Goal: Information Seeking & Learning: Find specific page/section

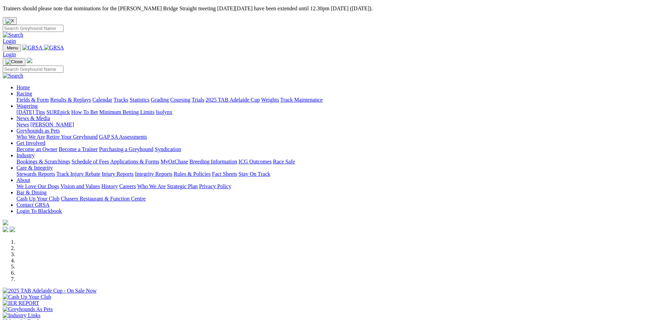
scroll to position [171, 0]
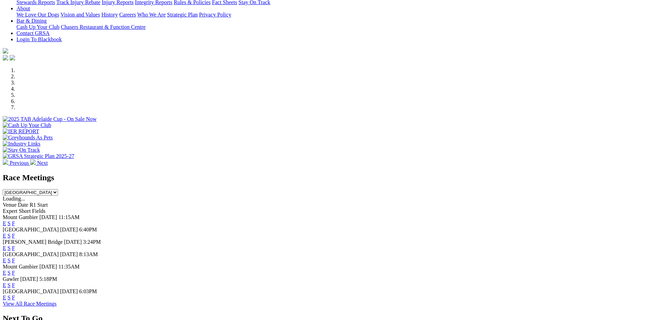
click at [15, 245] on link "F" at bounding box center [13, 248] width 3 height 6
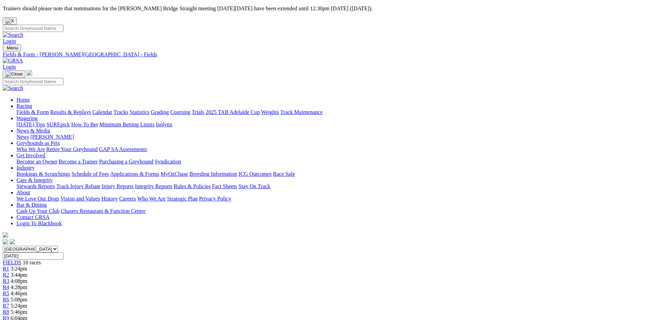
click at [172, 183] on link "Integrity Reports" at bounding box center [153, 186] width 37 height 6
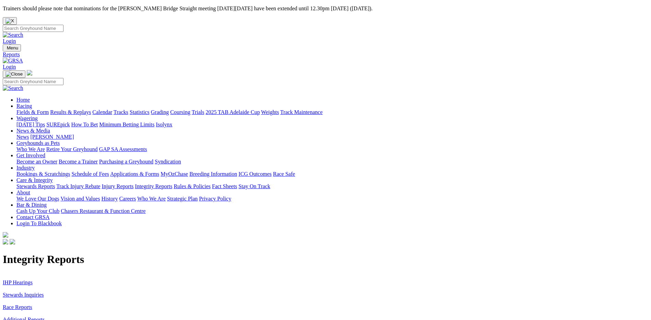
click at [44, 292] on link "Stewards Inquiries" at bounding box center [23, 295] width 41 height 6
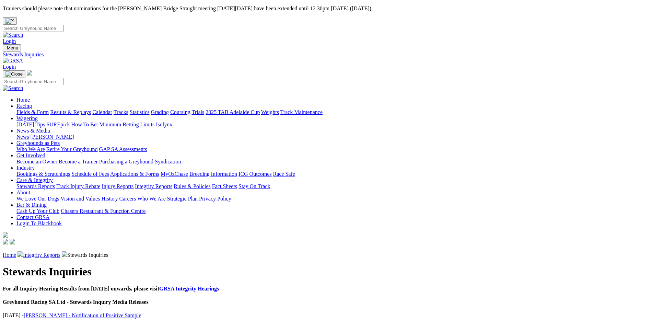
click at [60, 252] on link "Integrity Reports" at bounding box center [41, 255] width 37 height 6
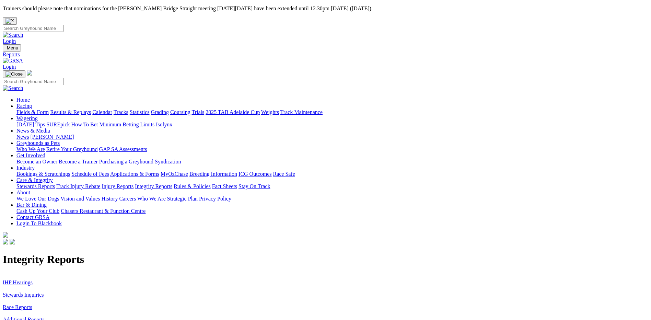
click at [33, 279] on link "IHP Hearings" at bounding box center [18, 282] width 30 height 6
